Goal: Answer question/provide support: Share knowledge or assist other users

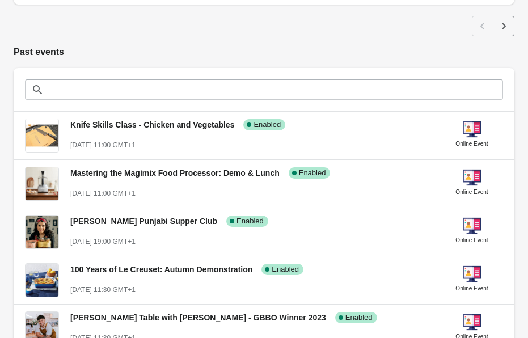
scroll to position [800, 0]
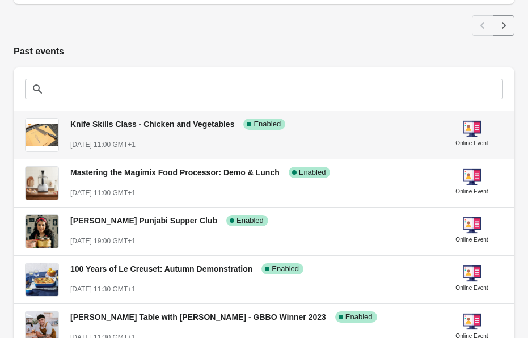
click at [352, 109] on div "Knife Skills Class - Chicken and Vegetables Success Complete Enabled" at bounding box center [246, 119] width 370 height 21
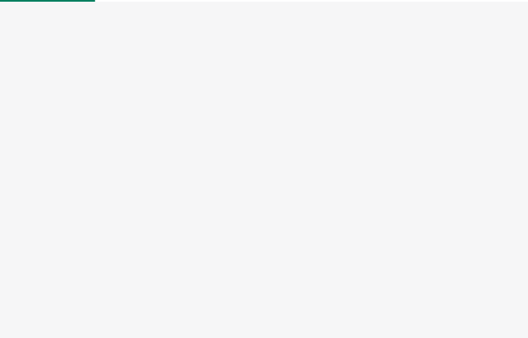
select select "US"
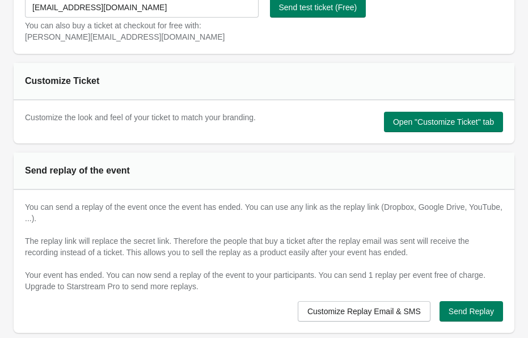
scroll to position [551, 0]
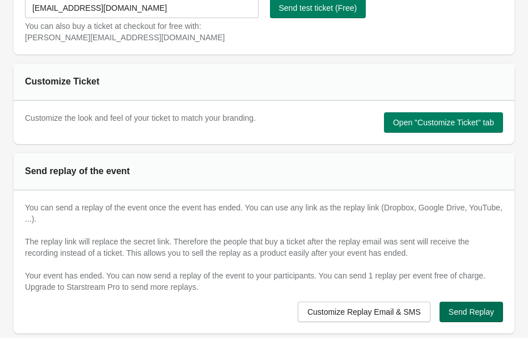
click at [490, 314] on span "Send Replay" at bounding box center [470, 311] width 45 height 9
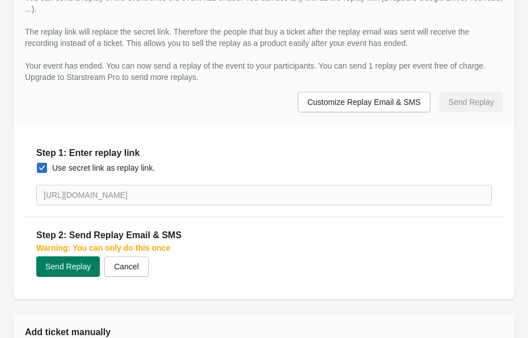
scroll to position [787, 0]
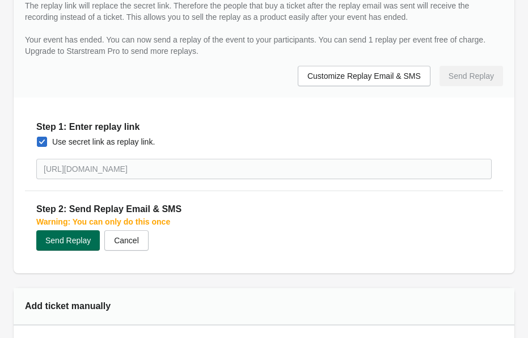
click at [73, 236] on span "Send Replay" at bounding box center [67, 240] width 45 height 9
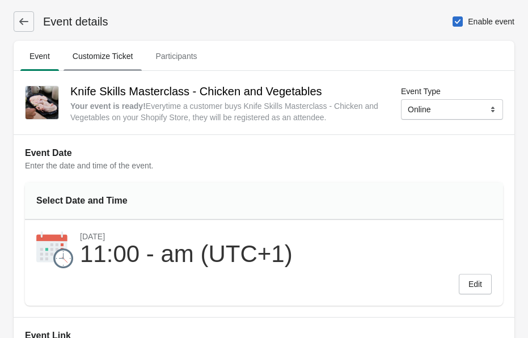
scroll to position [0, 0]
click at [29, 16] on icon at bounding box center [23, 21] width 11 height 11
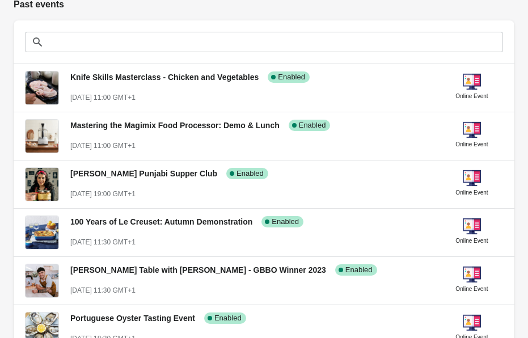
scroll to position [846, 0]
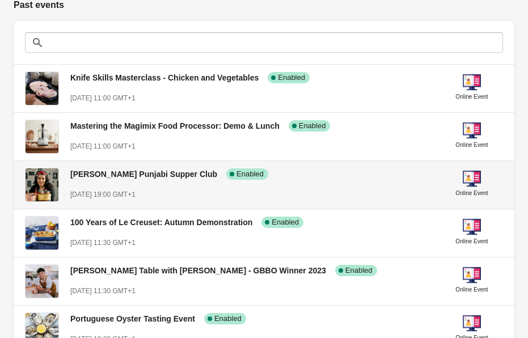
click at [203, 169] on span "[PERSON_NAME] Punjabi Supper Club" at bounding box center [143, 173] width 147 height 9
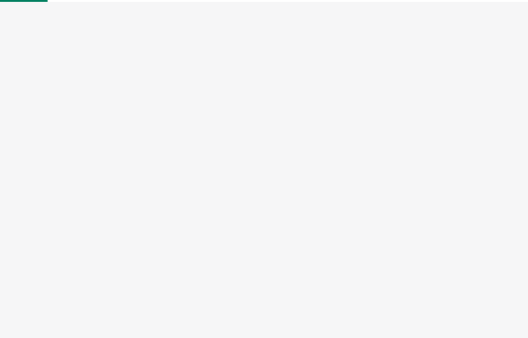
select select "US"
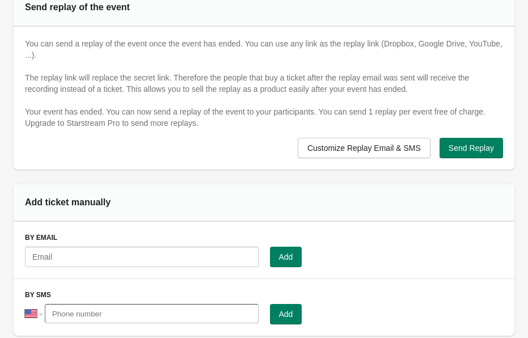
scroll to position [719, 0]
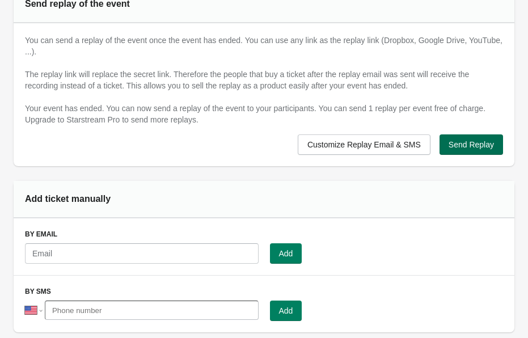
click at [464, 138] on button "Send Replay" at bounding box center [470, 144] width 63 height 20
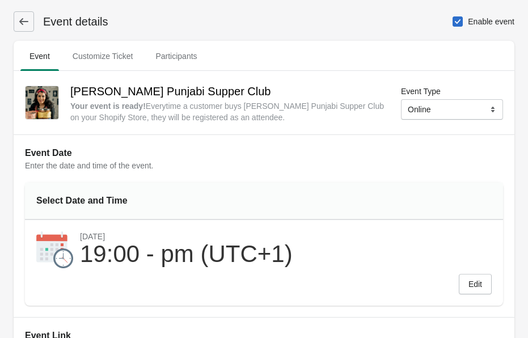
scroll to position [0, 0]
click at [23, 26] on icon at bounding box center [23, 21] width 11 height 11
